Goal: Book appointment/travel/reservation

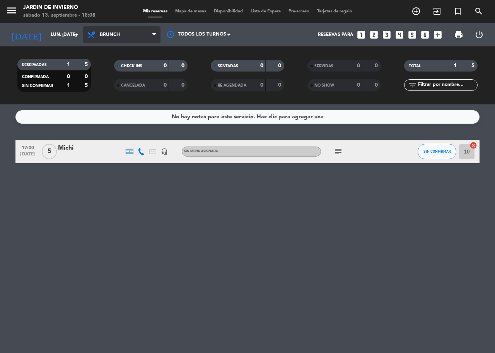
click at [129, 37] on span "Brunch" at bounding box center [121, 34] width 77 height 17
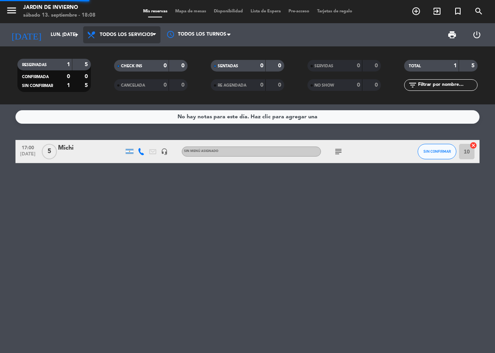
click at [129, 48] on div "menu JARDIN DE INVIERNO sábado 13. septiembre - 18:08 Mis reservas Mapa de mesa…" at bounding box center [247, 52] width 495 height 104
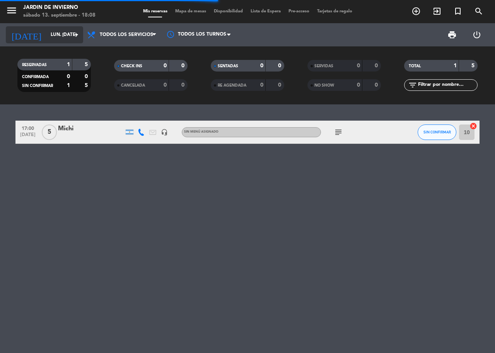
click at [70, 36] on input "lun. [DATE]" at bounding box center [77, 34] width 61 height 13
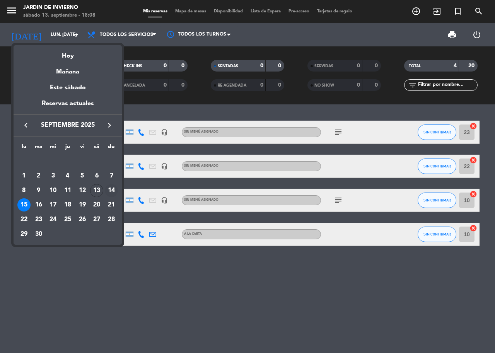
click at [114, 191] on div "14" at bounding box center [111, 190] width 13 height 13
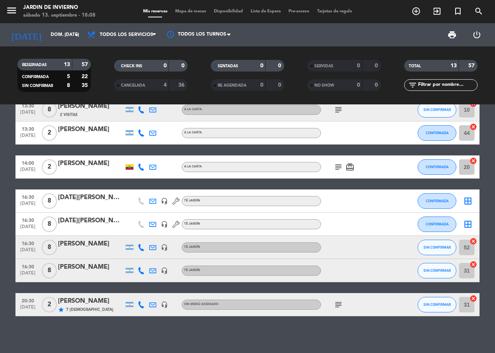
scroll to position [162, 0]
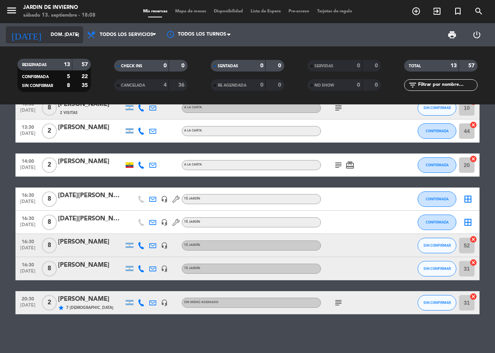
click at [71, 38] on input "dom. [DATE]" at bounding box center [77, 34] width 61 height 13
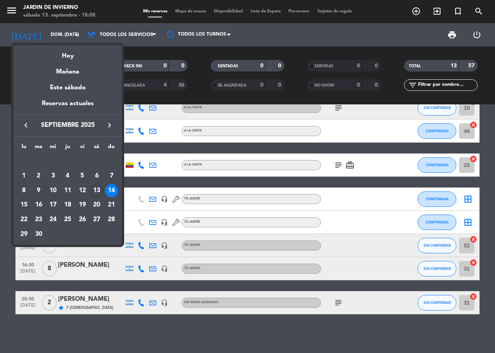
click at [22, 204] on div "15" at bounding box center [23, 204] width 13 height 13
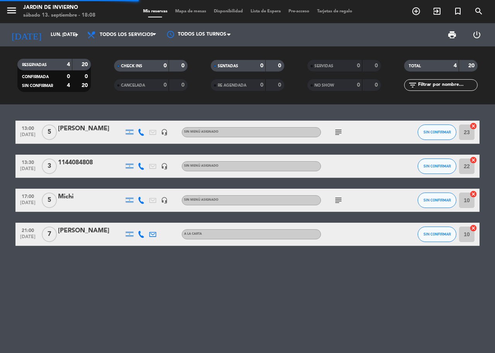
scroll to position [0, 0]
click at [53, 40] on input "lun. [DATE]" at bounding box center [77, 34] width 61 height 13
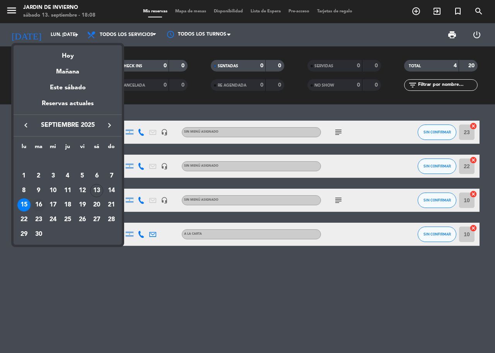
click at [39, 207] on div "16" at bounding box center [38, 204] width 13 height 13
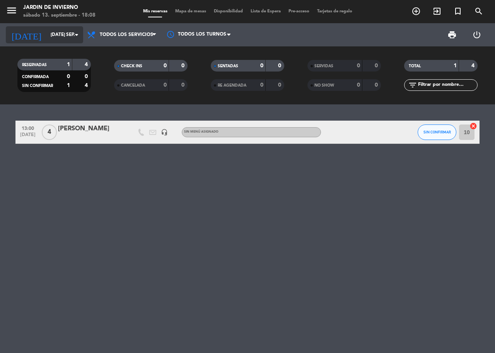
click at [47, 35] on input "[DATE] sep." at bounding box center [77, 34] width 61 height 13
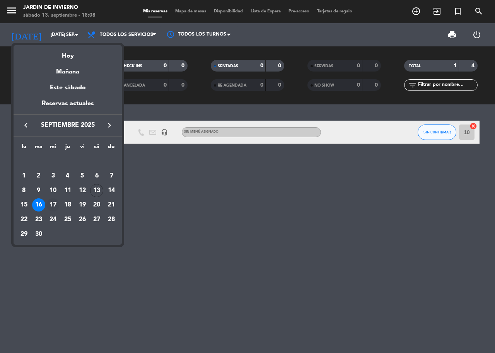
click at [51, 203] on div "17" at bounding box center [52, 204] width 13 height 13
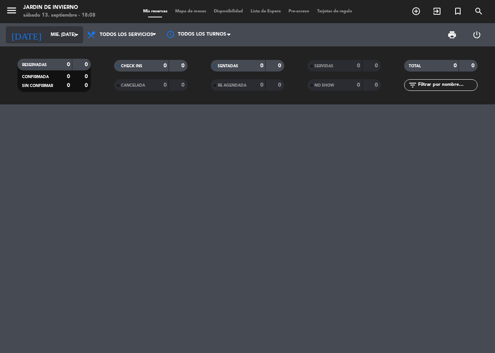
click at [53, 36] on input "mié. [DATE]" at bounding box center [77, 34] width 61 height 13
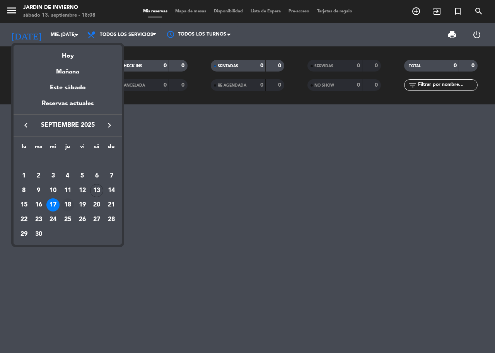
click at [67, 206] on div "18" at bounding box center [67, 204] width 13 height 13
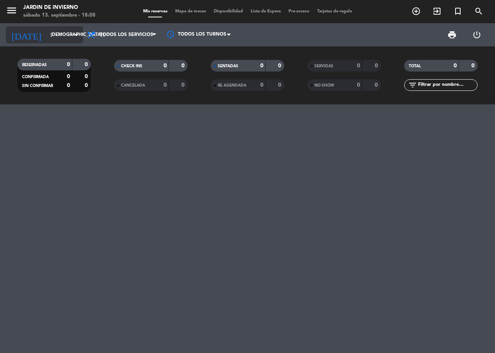
click at [68, 32] on input "[DEMOGRAPHIC_DATA] [DATE]" at bounding box center [77, 34] width 61 height 13
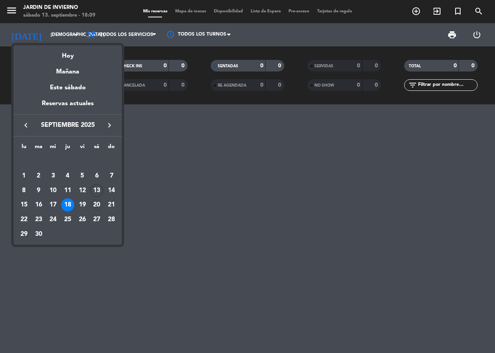
click at [93, 200] on div "20" at bounding box center [96, 204] width 13 height 13
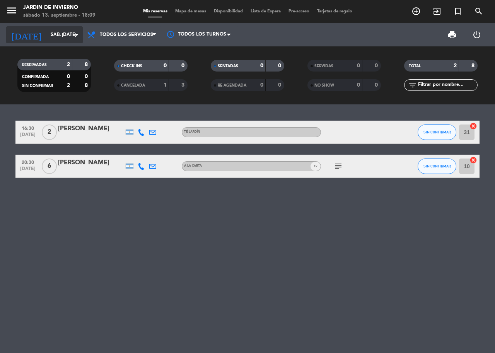
click at [61, 35] on input "sáb. [DATE]" at bounding box center [77, 34] width 61 height 13
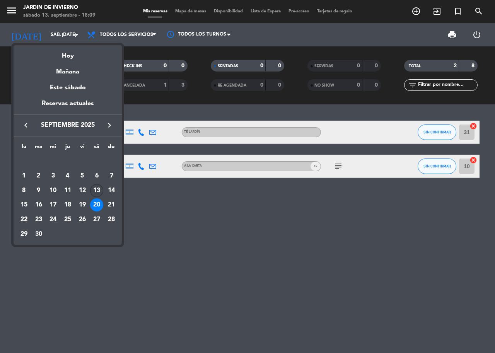
click at [90, 190] on div "13" at bounding box center [96, 190] width 13 height 13
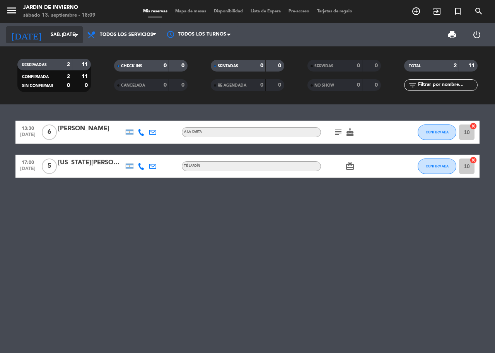
click at [55, 42] on div "[DATE] sáb. [DATE] arrow_drop_down" at bounding box center [44, 34] width 77 height 17
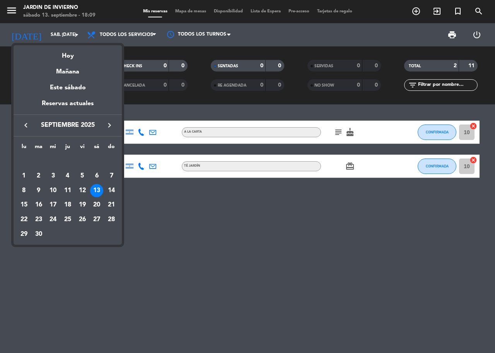
click at [92, 186] on div "13" at bounding box center [96, 190] width 13 height 13
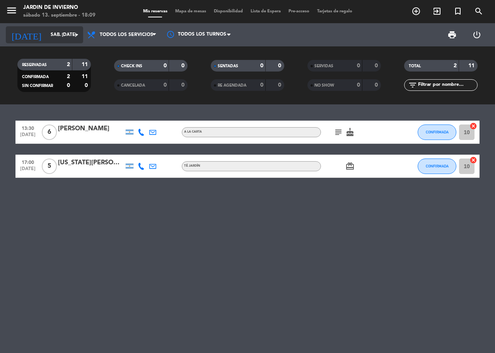
click at [65, 36] on input "sáb. [DATE]" at bounding box center [77, 34] width 61 height 13
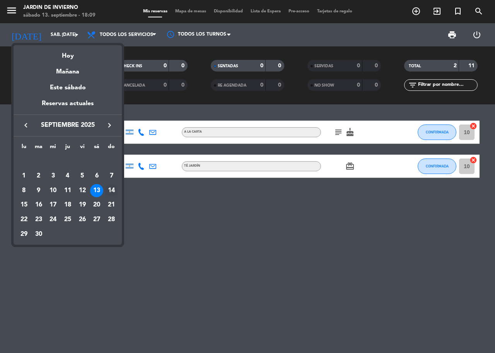
click at [114, 191] on div "14" at bounding box center [111, 190] width 13 height 13
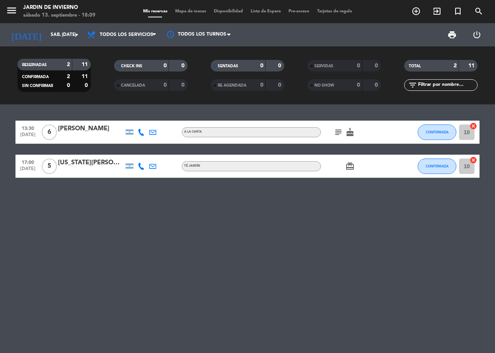
type input "dom. [DATE]"
